Goal: Check status: Check status

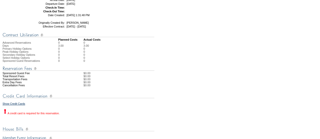
scroll to position [51, 0]
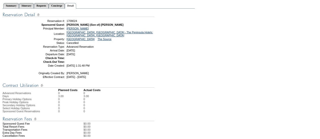
drag, startPoint x: 232, startPoint y: 63, endPoint x: 223, endPoint y: 67, distance: 10.8
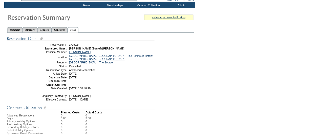
scroll to position [0, 0]
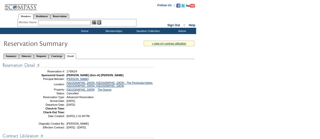
click at [59, 23] on input "text" at bounding box center [64, 22] width 53 height 5
paste input "1813439"
type input "1813439"
click at [94, 21] on img at bounding box center [94, 22] width 4 height 4
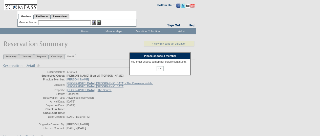
click at [162, 71] on input "OK" at bounding box center [160, 68] width 7 height 5
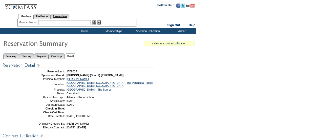
click at [63, 14] on link "Reservations" at bounding box center [59, 16] width 19 height 5
click at [47, 21] on input "text" at bounding box center [48, 22] width 22 height 5
paste input "1813439"
type input "1813439"
click at [63, 22] on img at bounding box center [62, 22] width 4 height 4
